Goal: Task Accomplishment & Management: Use online tool/utility

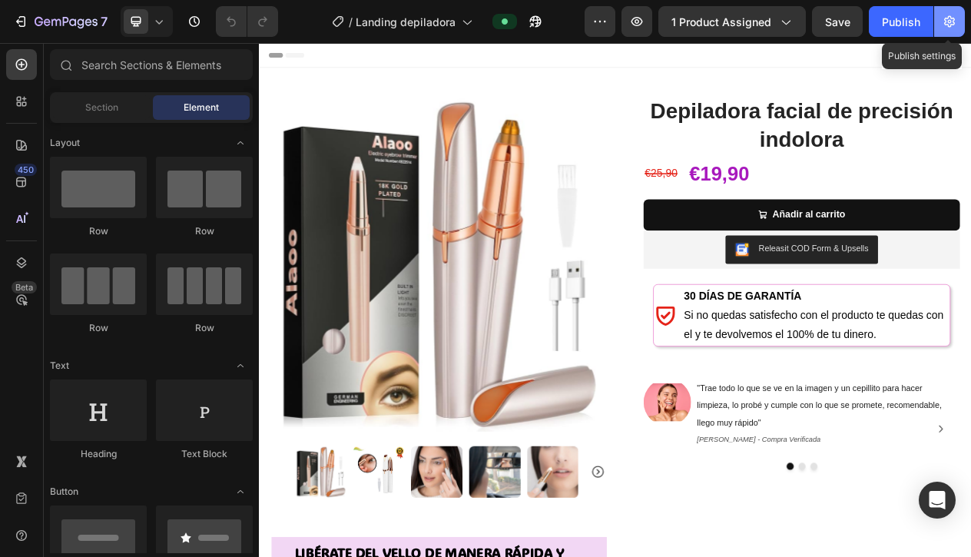
click at [787, 25] on icon "button" at bounding box center [950, 22] width 11 height 12
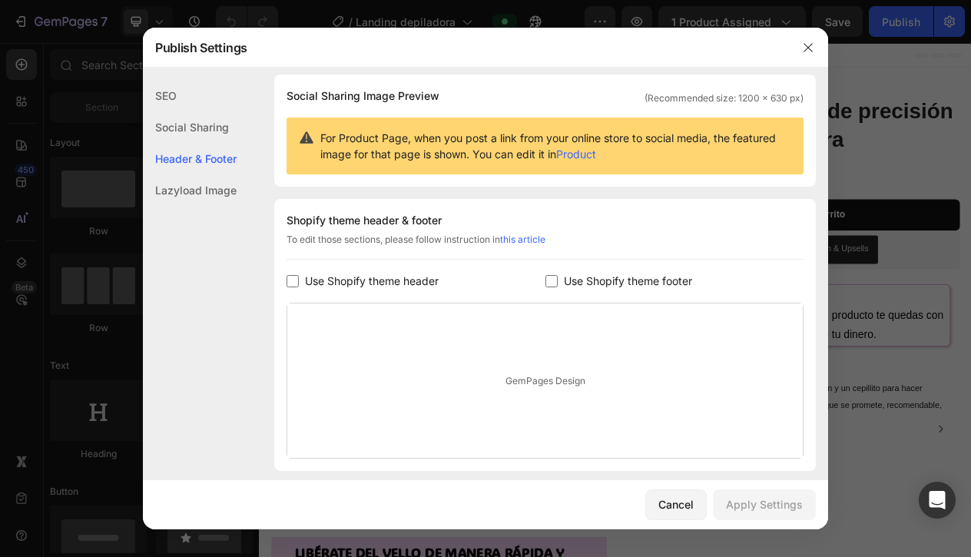
scroll to position [169, 0]
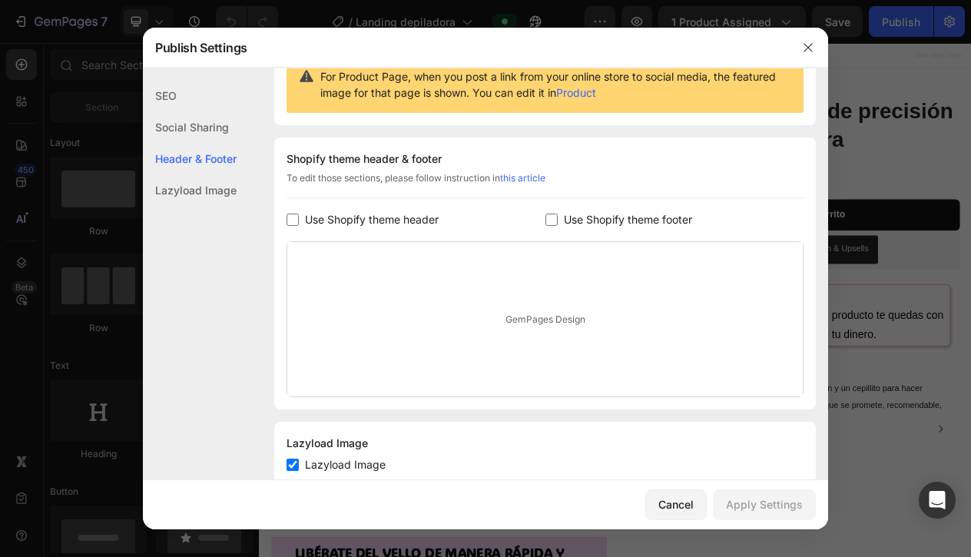
click at [290, 218] on input "checkbox" at bounding box center [293, 220] width 12 height 12
checkbox input "true"
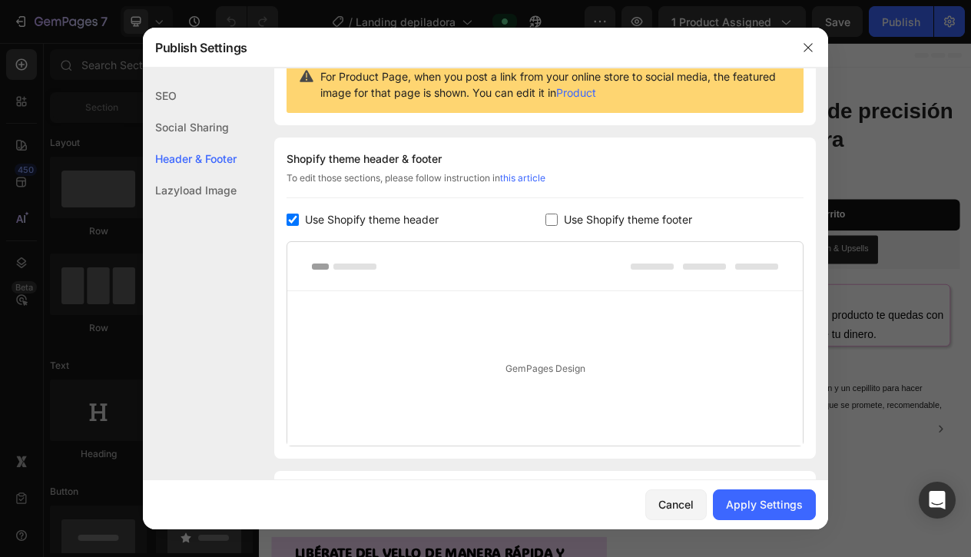
click at [550, 219] on input "checkbox" at bounding box center [552, 220] width 12 height 12
checkbox input "true"
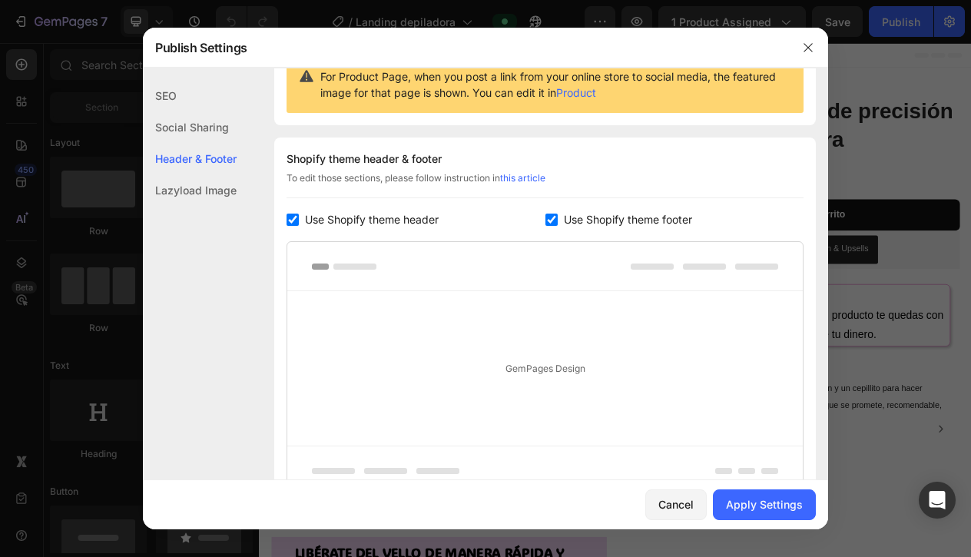
click at [293, 219] on input "checkbox" at bounding box center [293, 220] width 12 height 12
checkbox input "false"
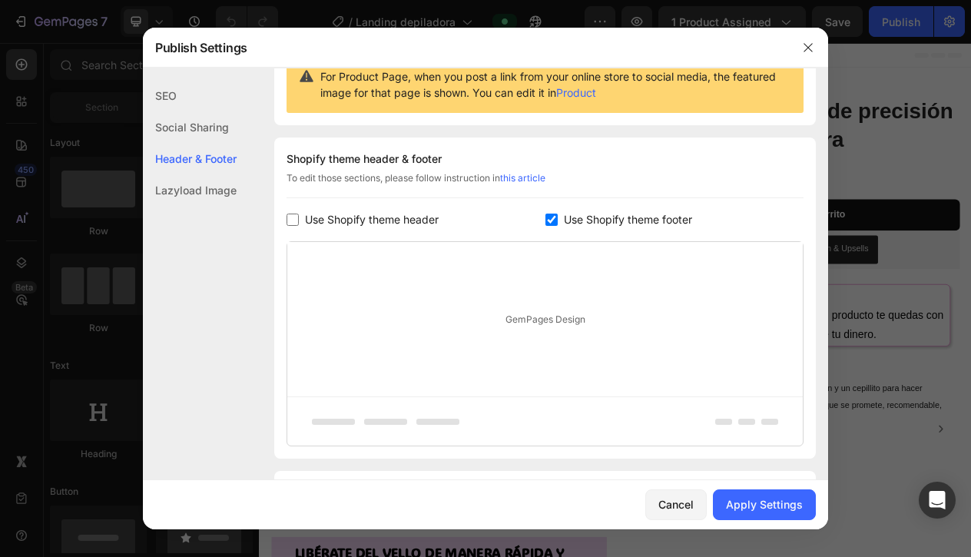
click at [548, 221] on input "checkbox" at bounding box center [552, 220] width 12 height 12
checkbox input "false"
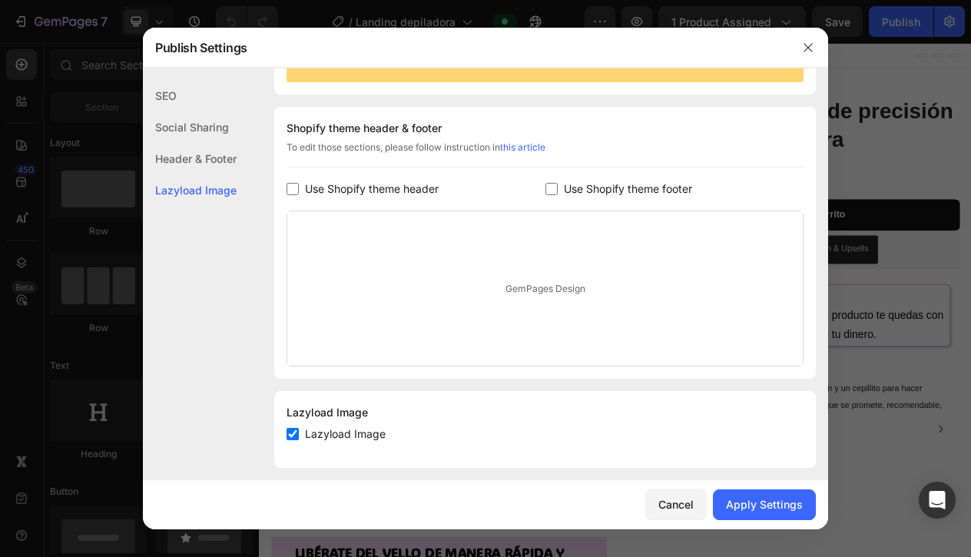
scroll to position [212, 0]
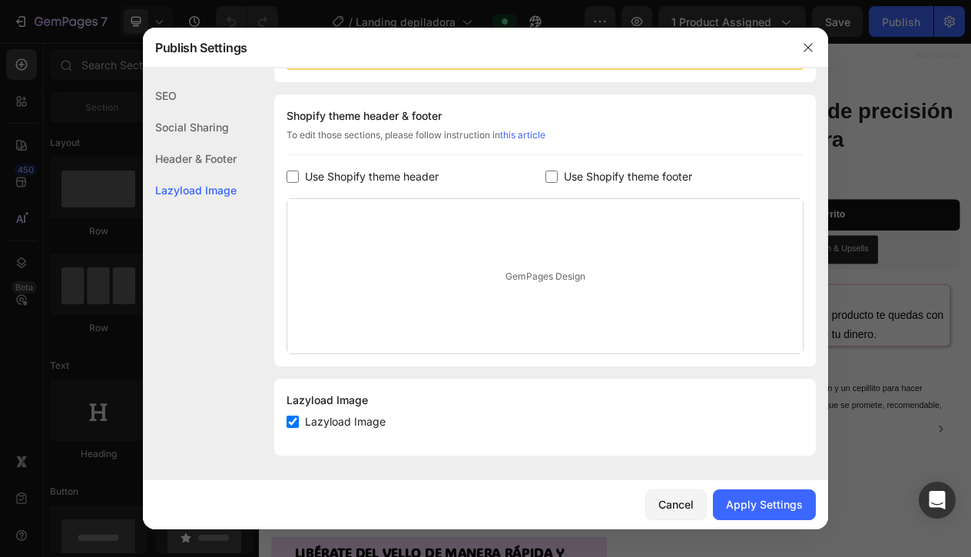
click at [291, 387] on div "SEO Search Result Preview Please go to Product in Shopify to edit SEO info for …" at bounding box center [486, 168] width 686 height 600
click at [288, 387] on input "checkbox" at bounding box center [293, 422] width 12 height 12
click at [293, 387] on input "checkbox" at bounding box center [293, 422] width 12 height 12
click at [294, 387] on input "checkbox" at bounding box center [293, 422] width 12 height 12
checkbox input "false"
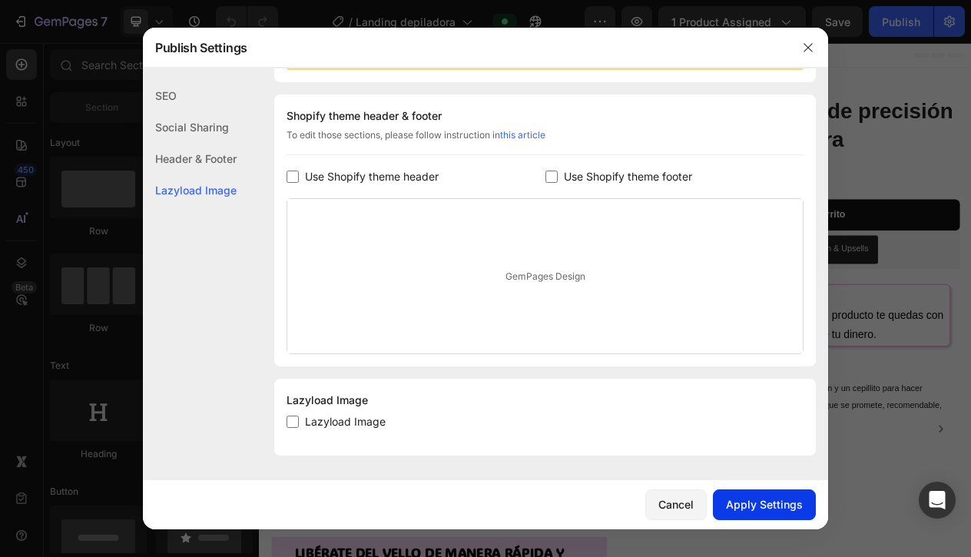
click at [755, 387] on div "Apply Settings" at bounding box center [764, 504] width 77 height 16
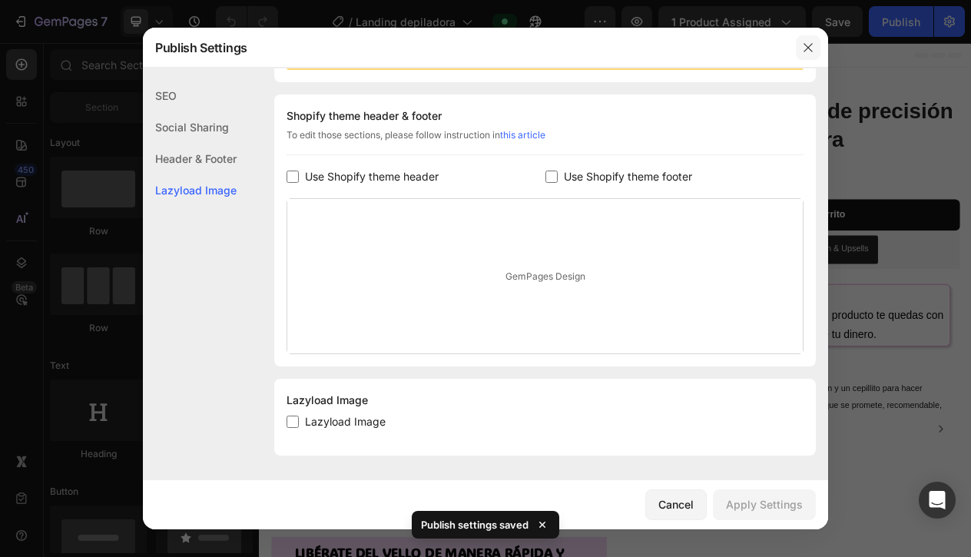
click at [787, 48] on icon "button" at bounding box center [808, 47] width 12 height 12
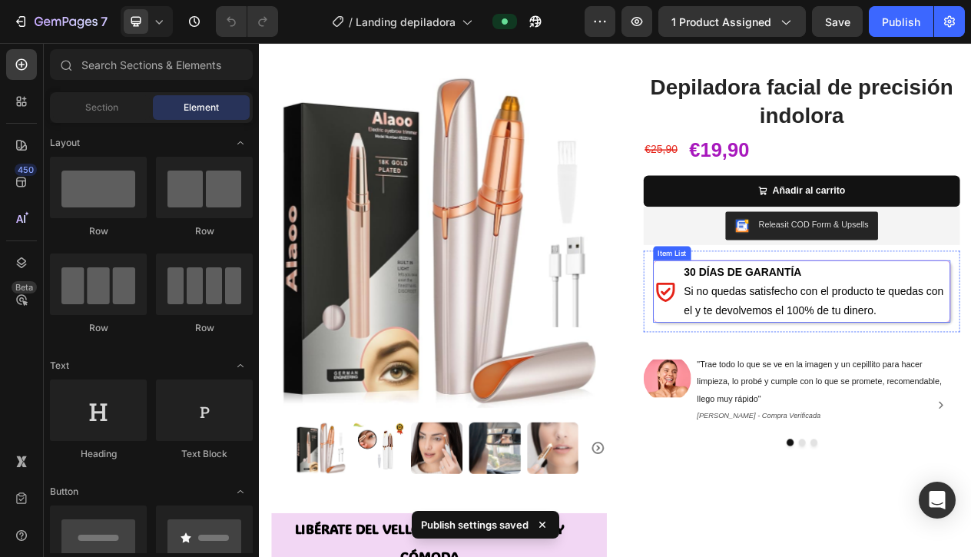
scroll to position [77, 0]
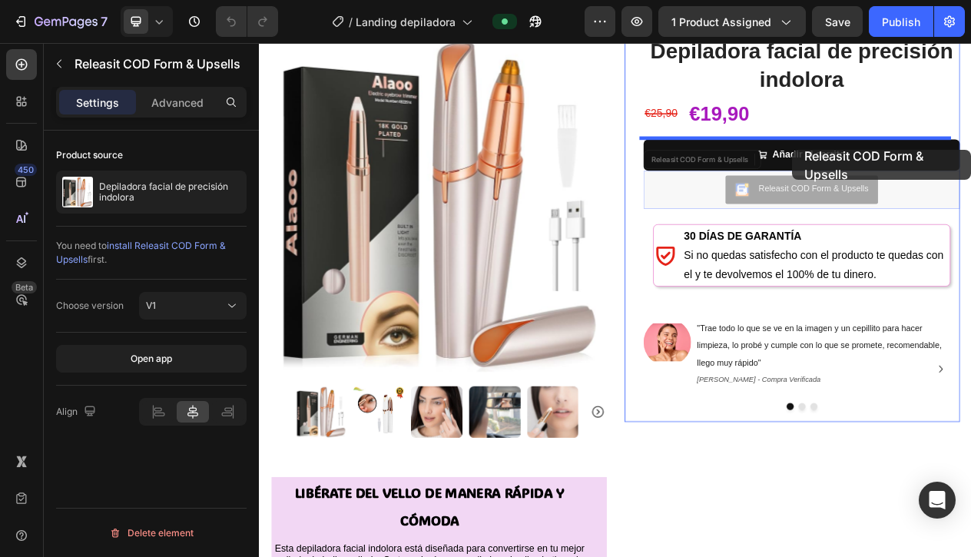
drag, startPoint x: 946, startPoint y: 232, endPoint x: 949, endPoint y: 181, distance: 50.8
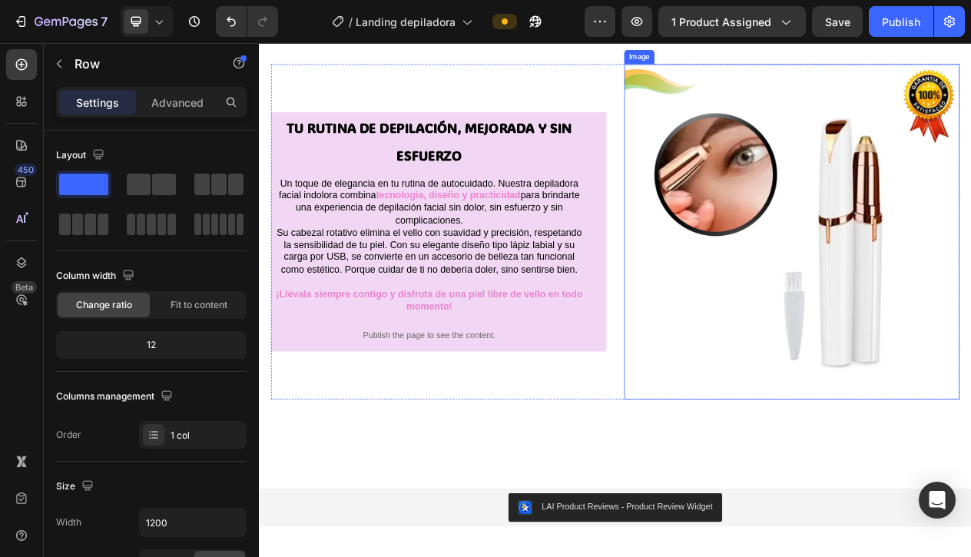
scroll to position [1383, 0]
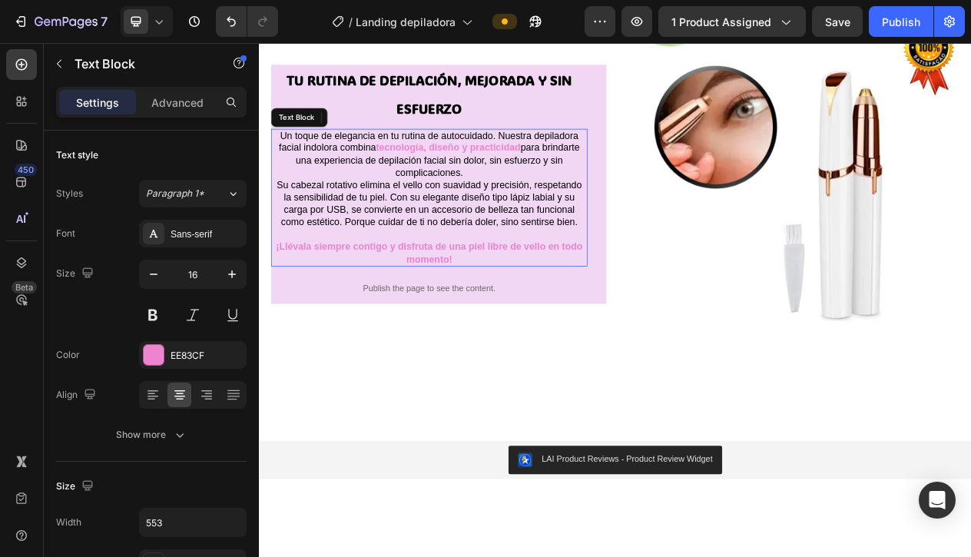
click at [532, 184] on strong "tecnología, diseño y practicidad" at bounding box center [504, 177] width 188 height 13
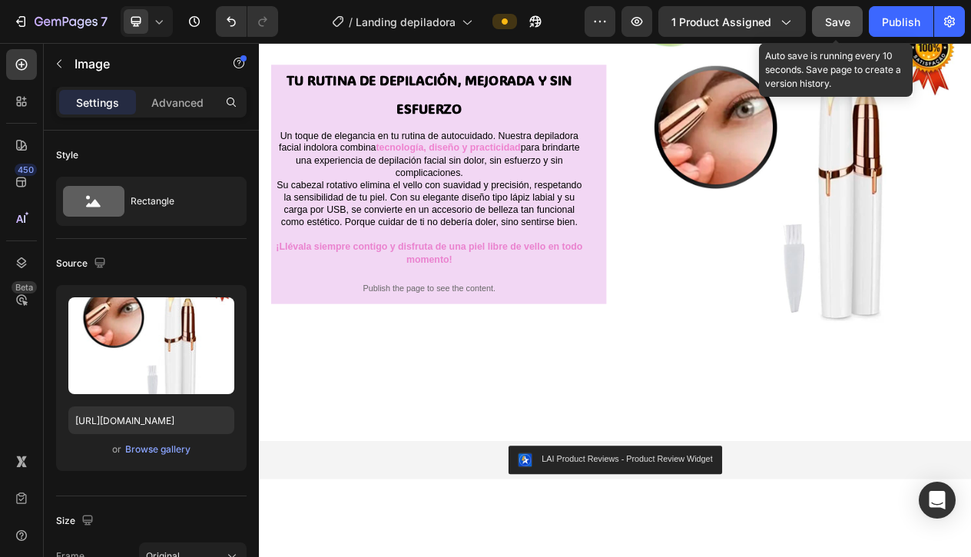
click at [787, 26] on span "Save" at bounding box center [837, 21] width 25 height 13
click at [787, 26] on icon "button" at bounding box center [837, 21] width 15 height 15
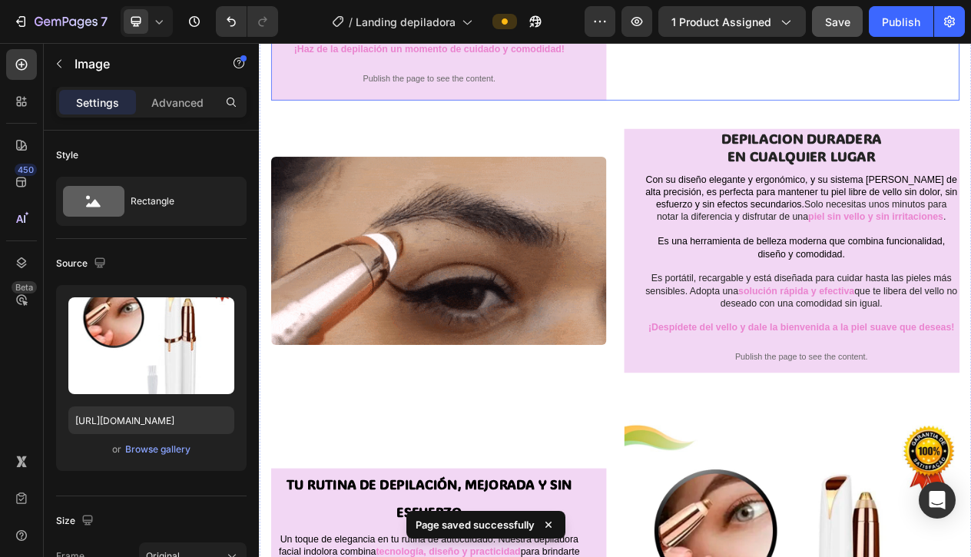
scroll to position [769, 0]
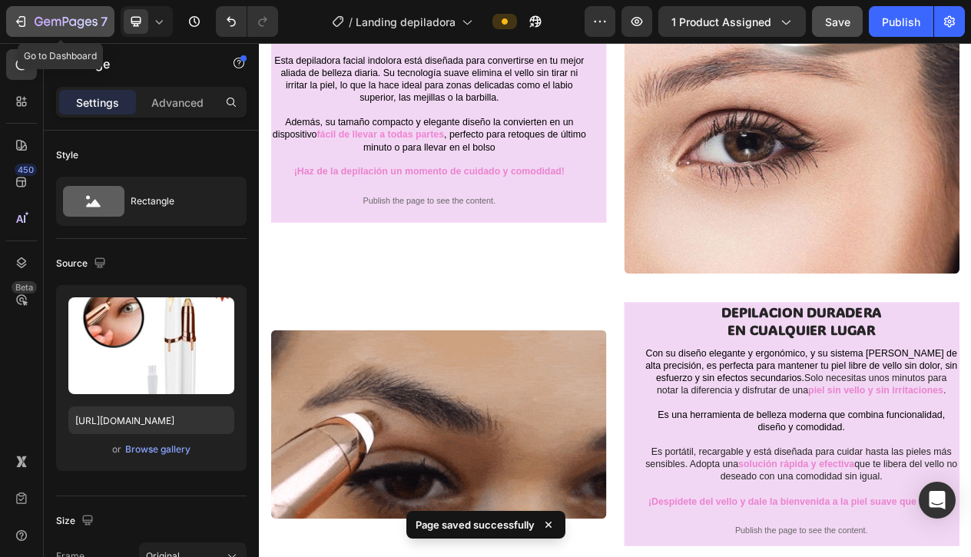
click at [24, 25] on icon "button" at bounding box center [20, 21] width 15 height 15
